Goal: Transaction & Acquisition: Subscribe to service/newsletter

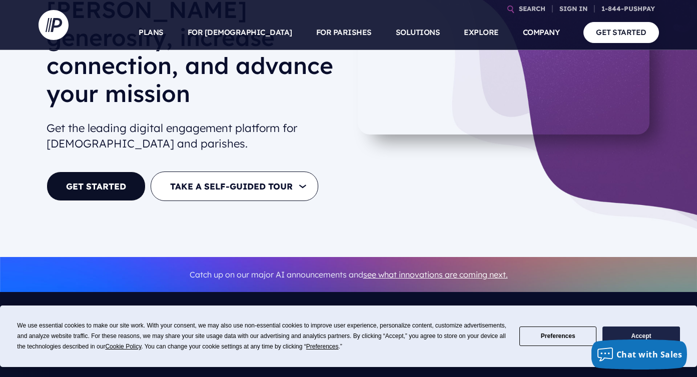
scroll to position [154, 0]
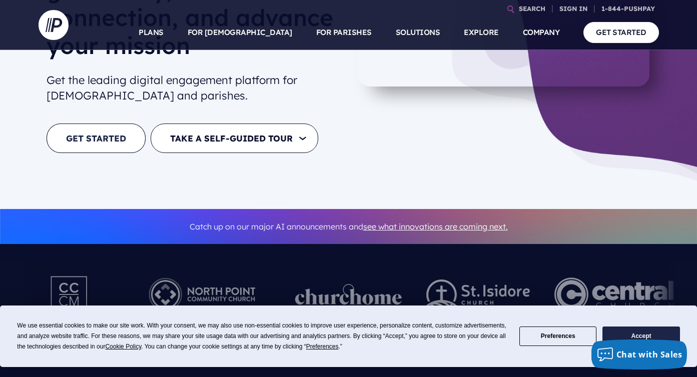
click at [88, 124] on link "GET STARTED" at bounding box center [96, 139] width 99 height 30
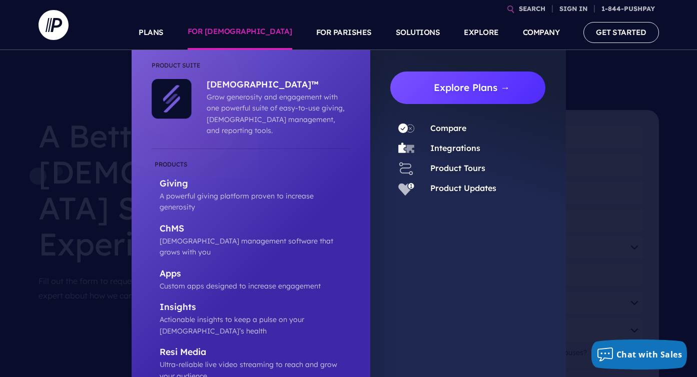
click at [477, 84] on link "Explore Plans →" at bounding box center [472, 88] width 148 height 33
